Goal: Navigation & Orientation: Find specific page/section

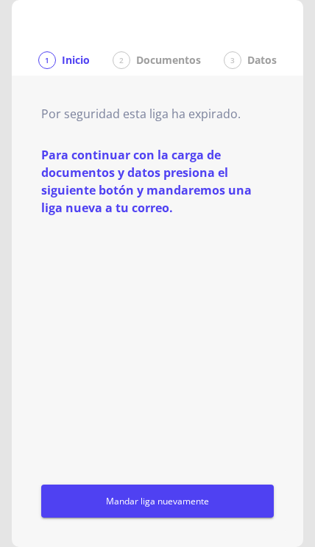
click at [62, 66] on p "Inicio" at bounding box center [76, 60] width 28 height 15
click at [59, 60] on div "1 Inicio" at bounding box center [63, 60] width 51 height 18
